Goal: Find specific page/section: Find specific page/section

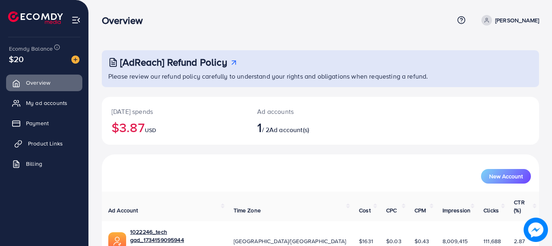
click at [47, 138] on link "Product Links" at bounding box center [44, 143] width 76 height 16
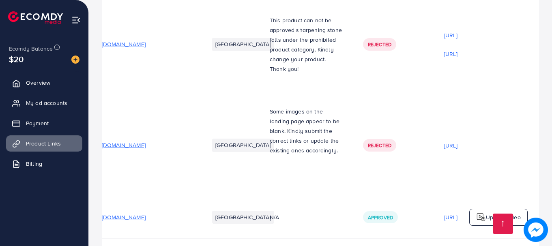
scroll to position [0, 247]
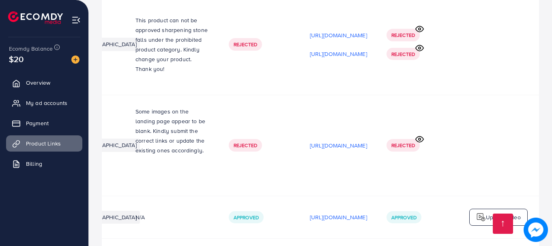
scroll to position [0, 247]
